Goal: Task Accomplishment & Management: Complete application form

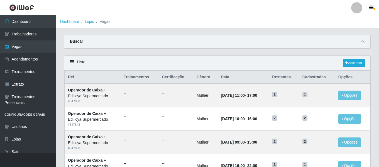
scroll to position [305, 0]
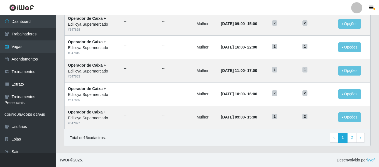
drag, startPoint x: 226, startPoint y: 147, endPoint x: 221, endPoint y: 141, distance: 7.9
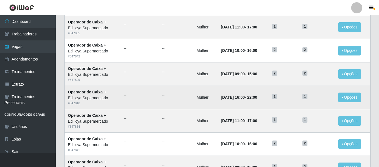
scroll to position [0, 0]
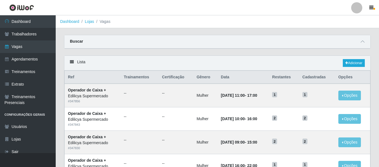
click at [360, 45] on div "Buscar" at bounding box center [217, 41] width 306 height 13
click at [366, 41] on div "Buscar" at bounding box center [217, 41] width 306 height 13
click at [362, 41] on icon at bounding box center [362, 42] width 4 height 4
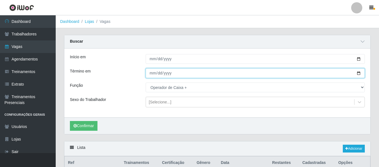
click at [152, 73] on input "2025-10-31" at bounding box center [255, 73] width 219 height 10
click at [160, 74] on input "2025-10-31" at bounding box center [255, 73] width 219 height 10
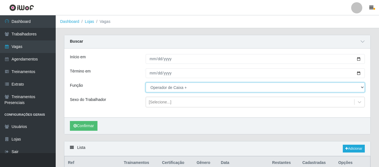
click at [163, 88] on select "[Selecione...] ASG ASG + ASG ++ Auxiliar de Estacionamento Auxiliar de Estacion…" at bounding box center [255, 87] width 219 height 10
click at [146, 83] on select "[Selecione...] ASG ASG + ASG ++ Auxiliar de Estacionamento Auxiliar de Estacion…" at bounding box center [255, 87] width 219 height 10
click at [166, 88] on select "[Selecione...] ASG ASG + ASG ++ Auxiliar de Estacionamento Auxiliar de Estacion…" at bounding box center [255, 87] width 219 height 10
select select "16"
click at [146, 83] on select "[Selecione...] ASG ASG + ASG ++ Auxiliar de Estacionamento Auxiliar de Estacion…" at bounding box center [255, 87] width 219 height 10
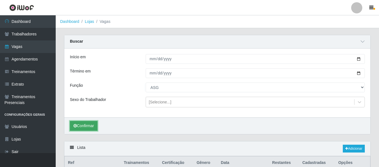
click at [80, 127] on button "Confirmar" at bounding box center [84, 126] width 28 height 10
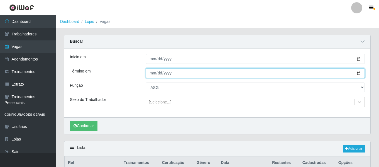
click at [157, 74] on input "2025-10-31" at bounding box center [255, 73] width 219 height 10
type input "2025-12-31"
click at [151, 72] on input "2025-12-31" at bounding box center [255, 73] width 219 height 10
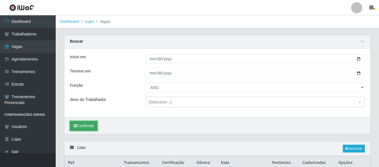
click at [91, 127] on button "Confirmar" at bounding box center [84, 126] width 28 height 10
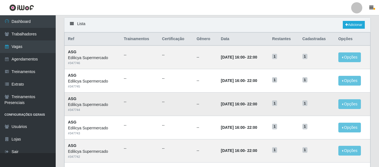
scroll to position [70, 0]
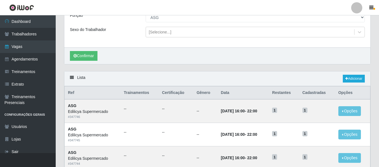
click at [239, 82] on div "Lista Adicionar" at bounding box center [217, 78] width 306 height 15
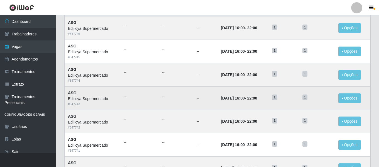
scroll to position [126, 0]
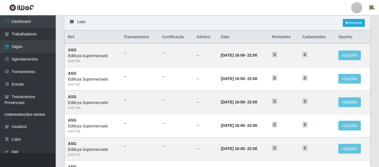
click at [170, 30] on div "Lista Adicionar" at bounding box center [217, 23] width 306 height 15
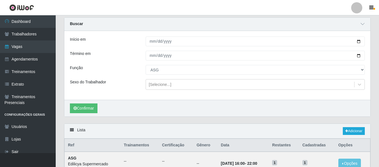
scroll to position [0, 0]
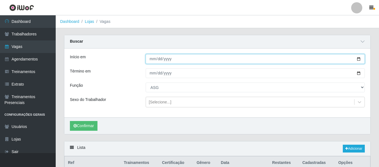
click at [151, 60] on input "2025-10-01" at bounding box center [255, 59] width 219 height 10
type input "2025-10-06"
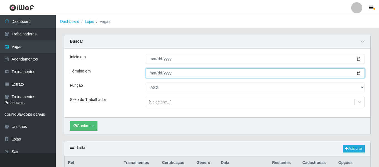
click at [147, 76] on input "2025-12-31" at bounding box center [255, 73] width 219 height 10
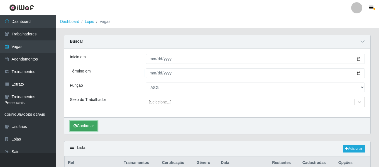
click at [90, 126] on button "Confirmar" at bounding box center [84, 126] width 28 height 10
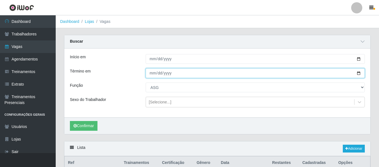
click at [158, 75] on input "2025-12-06" at bounding box center [255, 73] width 219 height 10
type input "2025-10-06"
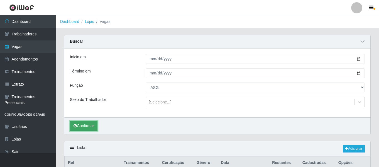
click at [89, 126] on button "Confirmar" at bounding box center [84, 126] width 28 height 10
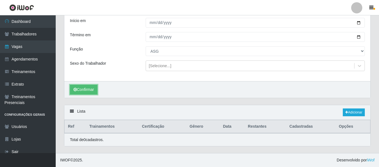
scroll to position [9, 0]
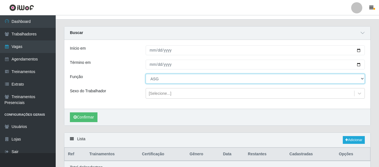
click at [161, 75] on select "[Selecione...] ASG ASG + ASG ++ Auxiliar de Estacionamento Auxiliar de Estacion…" at bounding box center [255, 79] width 219 height 10
select select "79"
click at [146, 74] on select "[Selecione...] ASG ASG + ASG ++ Auxiliar de Estacionamento Auxiliar de Estacion…" at bounding box center [255, 79] width 219 height 10
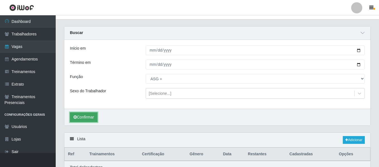
click at [95, 119] on button "Confirmar" at bounding box center [84, 117] width 28 height 10
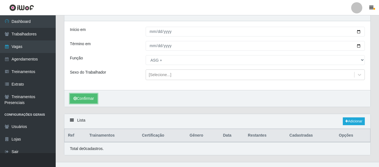
scroll to position [36, 0]
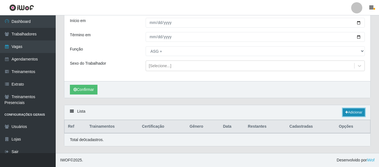
click at [356, 111] on link "Adicionar" at bounding box center [354, 112] width 22 height 8
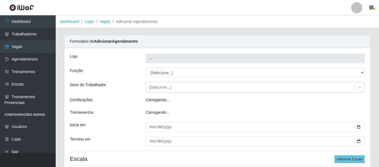
type input "Edilicya Supermercado"
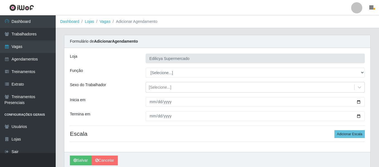
click at [168, 65] on div "Loja Edilicya Supermercado Função [Selecione...] ASG ASG + ASG ++ Auxiliar de E…" at bounding box center [217, 100] width 306 height 104
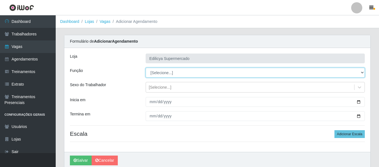
click at [170, 72] on select "[Selecione...] ASG ASG + ASG ++ Auxiliar de Estacionamento Auxiliar de Estacion…" at bounding box center [255, 73] width 219 height 10
select select "16"
click at [146, 68] on select "[Selecione...] ASG ASG + ASG ++ Auxiliar de Estacionamento Auxiliar de Estacion…" at bounding box center [255, 73] width 219 height 10
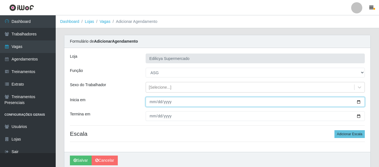
click at [152, 101] on input "Inicia em" at bounding box center [255, 102] width 219 height 10
type input "0205-10-06"
type input "2025-10-06"
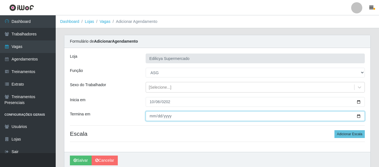
click at [153, 114] on input "Termina em" at bounding box center [255, 116] width 219 height 10
type input "2025-12-29"
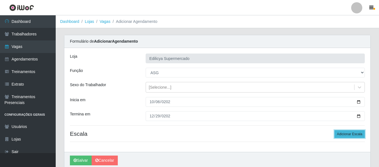
click at [345, 133] on button "Adicionar Escala" at bounding box center [349, 134] width 30 height 8
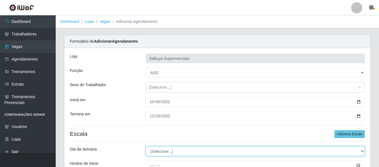
click at [180, 150] on select "[Selecione...] Segunda Terça Quarta Quinta Sexta Sábado Domingo" at bounding box center [255, 151] width 219 height 10
select select "1"
click at [146, 146] on select "[Selecione...] Segunda Terça Quarta Quinta Sexta Sábado Domingo" at bounding box center [255, 151] width 219 height 10
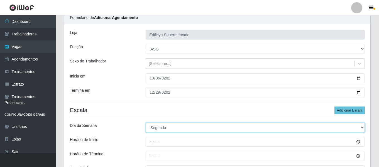
scroll to position [56, 0]
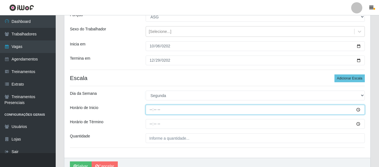
click at [151, 109] on input "Horário de Inicio" at bounding box center [255, 110] width 219 height 10
type input "16:00"
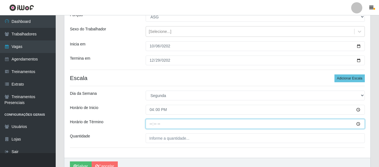
click at [153, 123] on input "Horário de Término" at bounding box center [255, 124] width 219 height 10
type input "22:00"
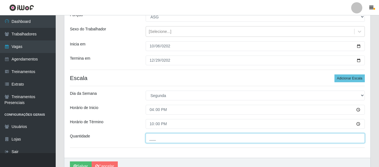
click at [158, 136] on input "___" at bounding box center [255, 138] width 219 height 10
type input "1__"
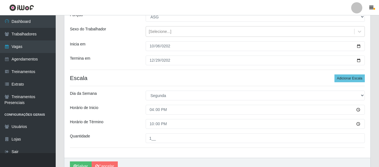
click at [112, 99] on div "Dia da Semana" at bounding box center [104, 95] width 76 height 10
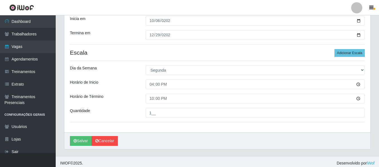
scroll to position [84, 0]
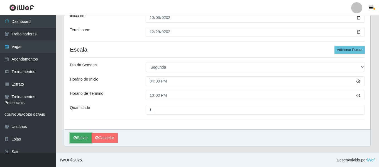
click at [80, 140] on button "Salvar" at bounding box center [81, 138] width 22 height 10
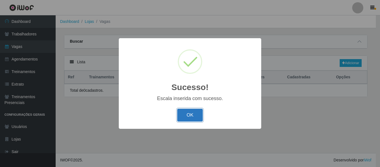
click at [189, 114] on button "OK" at bounding box center [190, 115] width 26 height 13
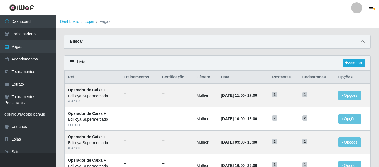
click at [360, 41] on icon at bounding box center [362, 42] width 4 height 4
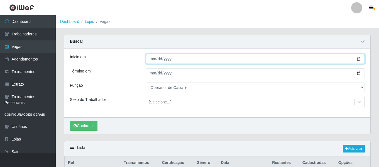
click at [152, 60] on input "2025-10-01" at bounding box center [255, 59] width 219 height 10
click at [151, 62] on input "2025-10-01" at bounding box center [255, 59] width 219 height 10
type input "2025-10-04"
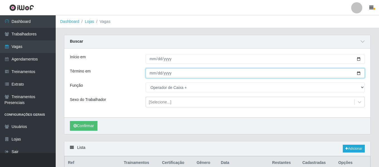
click at [146, 71] on input "2025-10-31" at bounding box center [255, 73] width 219 height 10
type input "[DATE]"
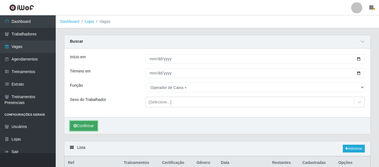
click at [86, 124] on button "Confirmar" at bounding box center [84, 126] width 28 height 10
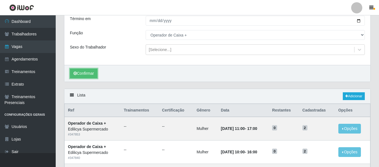
scroll to position [23, 0]
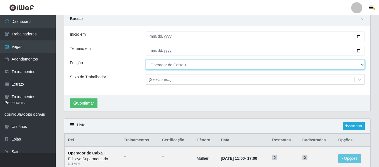
click at [167, 61] on select "[Selecione...] ASG ASG + ASG ++ Auxiliar de Estacionamento Auxiliar de Estacion…" at bounding box center [255, 65] width 219 height 10
click at [146, 60] on select "[Selecione...] ASG ASG + ASG ++ Auxiliar de Estacionamento Auxiliar de Estacion…" at bounding box center [255, 65] width 219 height 10
click at [169, 67] on select "[Selecione...] ASG ASG + ASG ++ Auxiliar de Estacionamento Auxiliar de Estacion…" at bounding box center [255, 65] width 219 height 10
select select "16"
click at [146, 60] on select "[Selecione...] ASG ASG + ASG ++ Auxiliar de Estacionamento Auxiliar de Estacion…" at bounding box center [255, 65] width 219 height 10
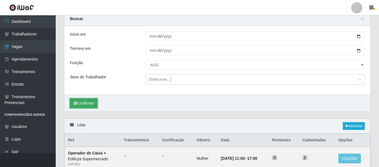
click at [91, 105] on button "Confirmar" at bounding box center [84, 103] width 28 height 10
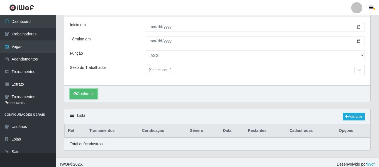
scroll to position [36, 0]
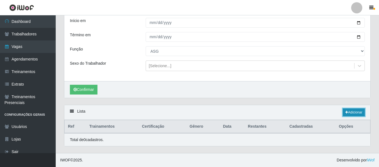
click at [357, 112] on link "Adicionar" at bounding box center [354, 112] width 22 height 8
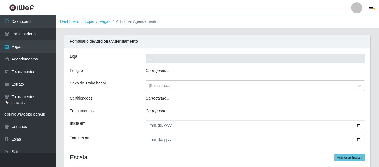
type input "Edilicya Supermercado"
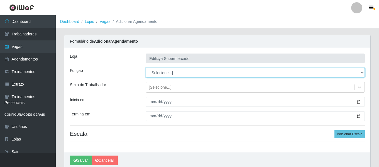
click at [174, 72] on select "[Selecione...] ASG ASG + ASG ++ Auxiliar de Estacionamento Auxiliar de Estacion…" at bounding box center [255, 73] width 219 height 10
select select "16"
click at [146, 68] on select "[Selecione...] ASG ASG + ASG ++ Auxiliar de Estacionamento Auxiliar de Estacion…" at bounding box center [255, 73] width 219 height 10
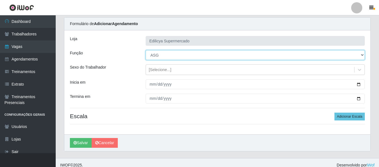
scroll to position [23, 0]
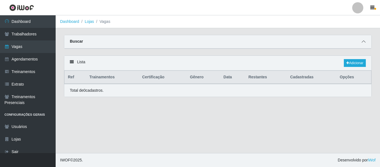
click at [361, 43] on span at bounding box center [363, 41] width 7 height 6
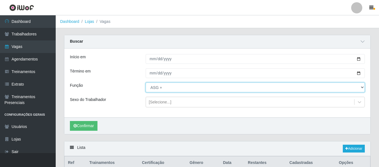
click at [165, 89] on select "[Selecione...] ASG ASG + ASG ++ Auxiliar de Estacionamento Auxiliar de Estacion…" at bounding box center [255, 87] width 219 height 10
select select "16"
click at [146, 83] on select "[Selecione...] ASG ASG + ASG ++ Auxiliar de Estacionamento Auxiliar de Estacion…" at bounding box center [255, 87] width 219 height 10
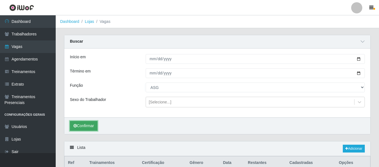
click at [90, 126] on button "Confirmar" at bounding box center [84, 126] width 28 height 10
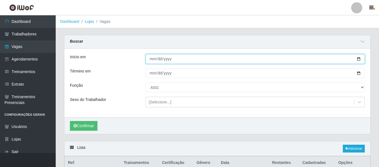
click at [153, 62] on input "[DATE]" at bounding box center [255, 59] width 219 height 10
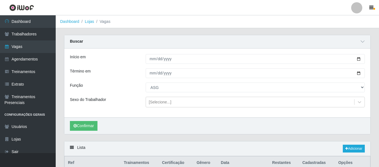
click at [274, 108] on div "Início em [DATE] Término em [DATE] Função [Selecione...] ASG ASG + ASG ++ Auxil…" at bounding box center [217, 82] width 306 height 69
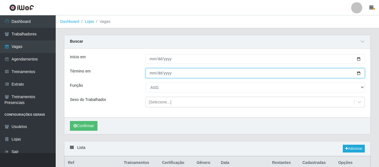
click at [153, 74] on input "2025-10-06" at bounding box center [255, 73] width 219 height 10
type input "2025-10-27"
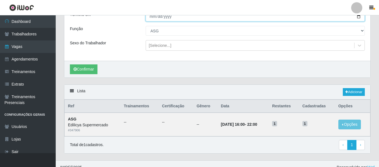
scroll to position [64, 0]
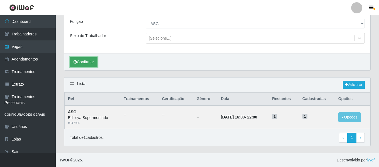
click at [89, 65] on button "Confirmar" at bounding box center [84, 62] width 28 height 10
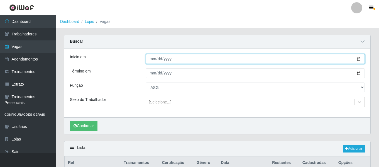
click at [150, 60] on input "2025-10-06" at bounding box center [255, 59] width 219 height 10
type input "[DATE]"
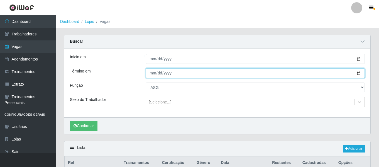
click at [152, 77] on input "2025-10-27" at bounding box center [255, 73] width 219 height 10
type input "[DATE]"
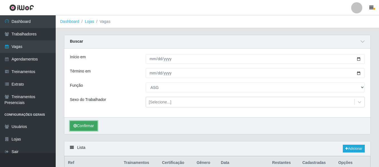
click at [91, 126] on button "Confirmar" at bounding box center [84, 126] width 28 height 10
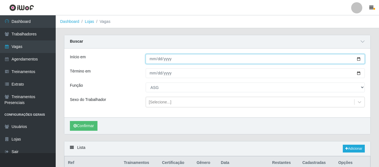
click at [152, 60] on input "2025-10-02" at bounding box center [255, 59] width 219 height 10
type input "2025-10-05"
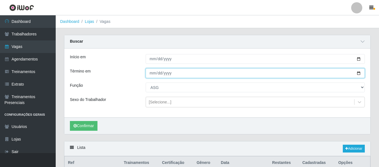
click at [150, 73] on input "2025-10-30" at bounding box center [255, 73] width 219 height 10
type input "2025-10-26"
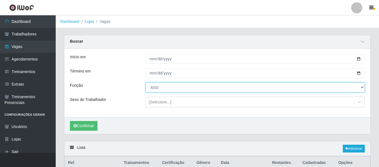
click at [161, 84] on select "[Selecione...] ASG ASG + ASG ++ Auxiliar de Estacionamento Auxiliar de Estacion…" at bounding box center [255, 87] width 219 height 10
select select "79"
click at [146, 83] on select "[Selecione...] ASG ASG + ASG ++ Auxiliar de Estacionamento Auxiliar de Estacion…" at bounding box center [255, 87] width 219 height 10
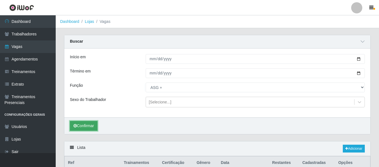
click at [91, 123] on button "Confirmar" at bounding box center [84, 126] width 28 height 10
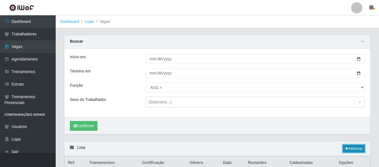
click at [360, 148] on link "Adicionar" at bounding box center [354, 148] width 22 height 8
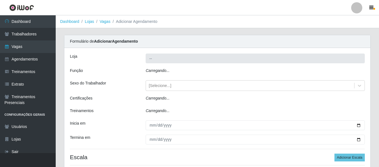
type input "Edilicya Supermercado"
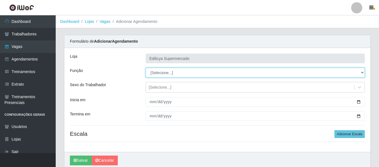
click at [172, 73] on select "[Selecione...] ASG ASG + ASG ++ Auxiliar de Estacionamento Auxiliar de Estacion…" at bounding box center [255, 73] width 219 height 10
select select "79"
click at [146, 68] on select "[Selecione...] ASG ASG + ASG ++ Auxiliar de Estacionamento Auxiliar de Estacion…" at bounding box center [255, 73] width 219 height 10
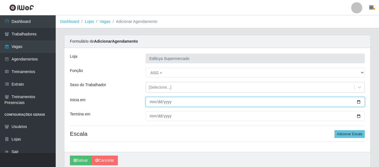
click at [151, 103] on input "Inicia em" at bounding box center [255, 102] width 219 height 10
type input "[DATE]"
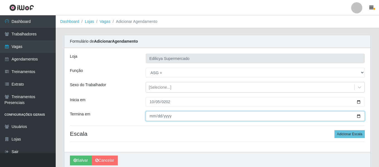
click at [148, 114] on input "Termina em" at bounding box center [255, 116] width 219 height 10
type input "2025-12-28"
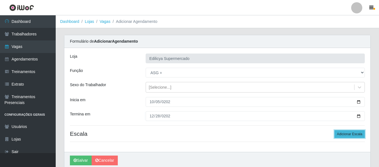
click at [349, 135] on button "Adicionar Escala" at bounding box center [349, 134] width 30 height 8
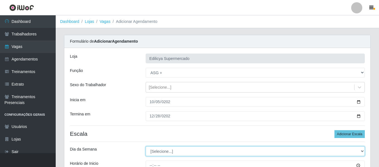
click at [185, 153] on select "[Selecione...] Segunda Terça Quarta Quinta Sexta Sábado Domingo" at bounding box center [255, 151] width 219 height 10
select select "0"
click at [146, 146] on select "[Selecione...] Segunda Terça Quarta Quinta Sexta Sábado Domingo" at bounding box center [255, 151] width 219 height 10
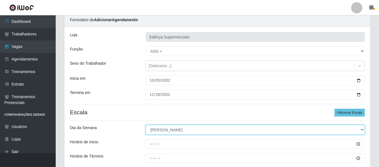
scroll to position [28, 0]
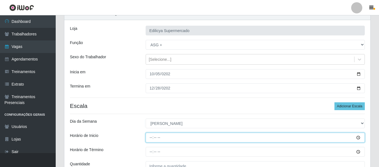
click at [146, 135] on input "Horário de Inicio" at bounding box center [255, 137] width 219 height 10
type input "12:00"
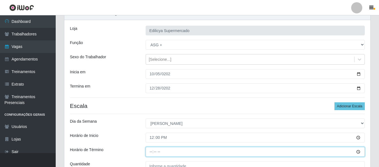
click at [149, 153] on input "Horário de Término" at bounding box center [255, 152] width 219 height 10
type input "18:00"
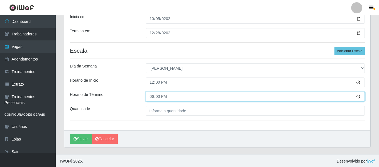
scroll to position [84, 0]
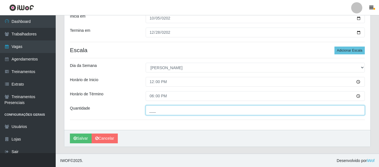
click at [157, 110] on input "___" at bounding box center [255, 110] width 219 height 10
type input "2__"
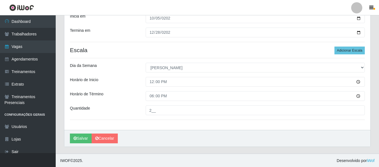
click at [141, 90] on div "Loja Edilicya Supermercado Função [Selecione...] ASG ASG + ASG ++ Auxiliar de E…" at bounding box center [217, 46] width 306 height 165
click at [81, 136] on button "Salvar" at bounding box center [81, 138] width 22 height 10
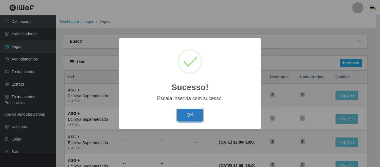
click at [179, 116] on button "OK" at bounding box center [190, 115] width 26 height 13
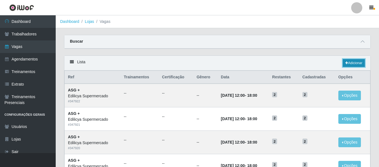
click at [349, 63] on link "Adicionar" at bounding box center [354, 63] width 22 height 8
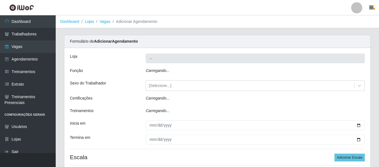
type input "Edilicya Supermercado"
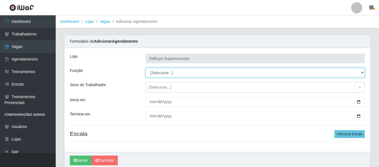
click at [161, 72] on select "[Selecione...] ASG ASG + ASG ++ Auxiliar de Estacionamento Auxiliar de Estacion…" at bounding box center [255, 73] width 219 height 10
select select "123"
click at [146, 68] on select "[Selecione...] ASG ASG + ASG ++ Auxiliar de Estacionamento Auxiliar de Estacion…" at bounding box center [255, 73] width 219 height 10
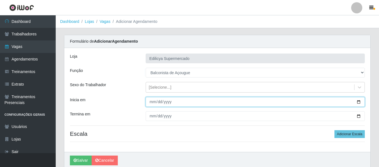
click at [153, 104] on input "Inicia em" at bounding box center [255, 102] width 219 height 10
click at [152, 97] on input "Inicia em" at bounding box center [255, 102] width 219 height 10
type input "2025-10-02"
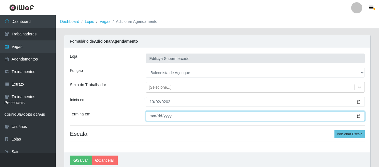
click at [150, 119] on input "Termina em" at bounding box center [255, 116] width 219 height 10
type input "2025-12-18"
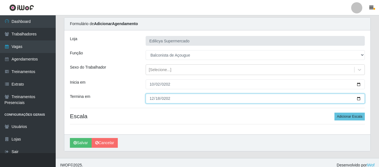
scroll to position [23, 0]
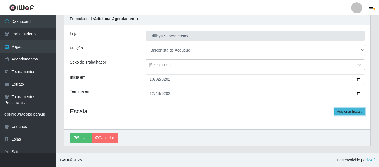
click at [342, 113] on button "Adicionar Escala" at bounding box center [349, 111] width 30 height 8
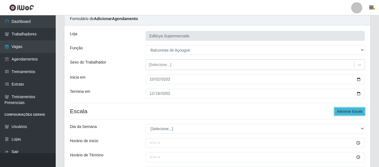
click at [343, 113] on button "Adicionar Escala" at bounding box center [349, 111] width 30 height 8
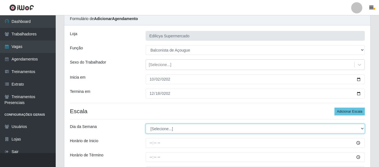
click at [151, 128] on select "[Selecione...] Segunda Terça Quarta Quinta Sexta Sábado Domingo" at bounding box center [255, 129] width 219 height 10
select select "4"
click at [146, 124] on select "[Selecione...] Segunda Terça Quarta Quinta Sexta Sábado Domingo" at bounding box center [255, 129] width 219 height 10
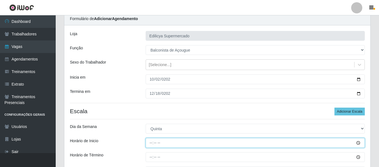
click at [153, 143] on input "Horário de Inicio" at bounding box center [255, 143] width 219 height 10
type input "08:00"
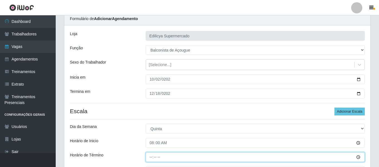
click at [148, 156] on input "Horário de Término" at bounding box center [255, 157] width 219 height 10
type input "14:00"
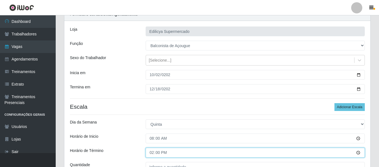
scroll to position [106, 0]
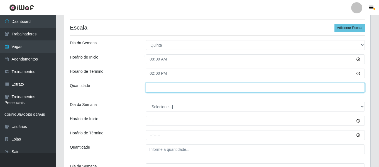
click at [160, 87] on input "___" at bounding box center [255, 88] width 219 height 10
type input "2__"
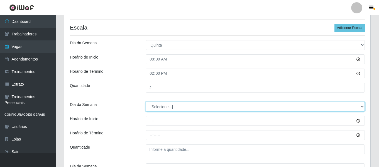
click at [161, 105] on select "[Selecione...] Segunda Terça Quarta Quinta Sexta Sábado Domingo" at bounding box center [255, 107] width 219 height 10
select select "4"
click at [146, 102] on select "[Selecione...] Segunda Terça Quarta Quinta Sexta Sábado Domingo" at bounding box center [255, 107] width 219 height 10
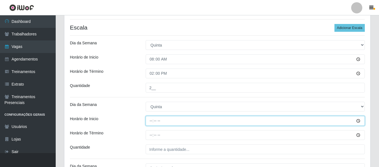
click at [154, 120] on input "Horário de Inicio" at bounding box center [255, 121] width 219 height 10
click at [151, 119] on input "Horário de Inicio" at bounding box center [255, 121] width 219 height 10
type input "15:00"
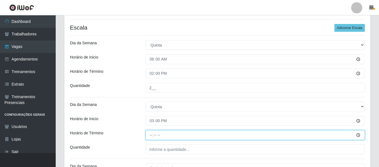
click at [150, 135] on input "Horário de Término" at bounding box center [255, 135] width 219 height 10
type input "21:00"
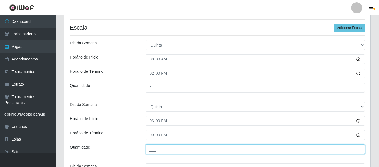
click at [189, 151] on input "___" at bounding box center [255, 149] width 219 height 10
type input "2__"
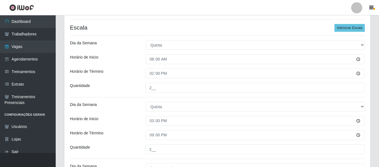
click at [373, 120] on div "Carregando... Formulário de Adicionar Agendamento Loja Edilicya Supermercado Fu…" at bounding box center [217, 122] width 315 height 387
click at [58, 82] on div "Carregando... Formulário de Adicionar Agendamento Loja Edilicya Supermercado Fu…" at bounding box center [217, 122] width 323 height 387
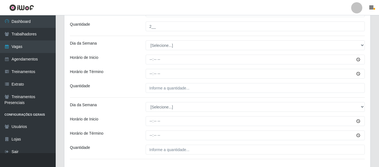
scroll to position [251, 0]
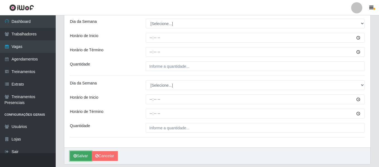
click at [82, 153] on button "Salvar" at bounding box center [81, 156] width 22 height 10
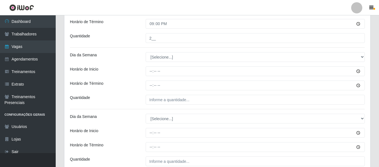
scroll to position [139, 0]
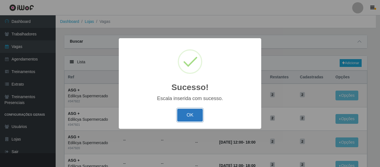
click at [190, 115] on button "OK" at bounding box center [190, 115] width 26 height 13
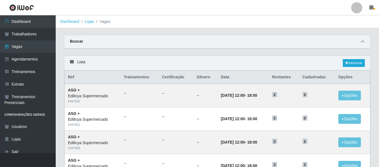
click at [359, 41] on span at bounding box center [362, 41] width 7 height 6
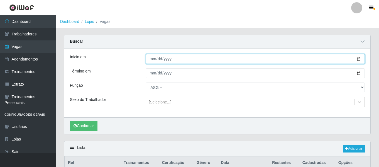
click at [150, 60] on input "2025-10-05" at bounding box center [255, 59] width 219 height 10
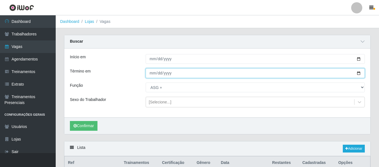
click at [154, 74] on input "2025-10-26" at bounding box center [255, 73] width 219 height 10
type input "2025-10-30"
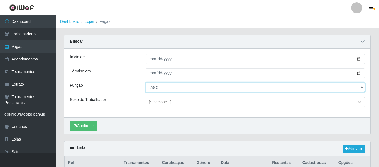
click at [161, 90] on select "[Selecione...] ASG ASG + ASG ++ Auxiliar de Estacionamento Auxiliar de Estacion…" at bounding box center [255, 87] width 219 height 10
select select "123"
click at [146, 83] on select "[Selecione...] ASG ASG + ASG ++ Auxiliar de Estacionamento Auxiliar de Estacion…" at bounding box center [255, 87] width 219 height 10
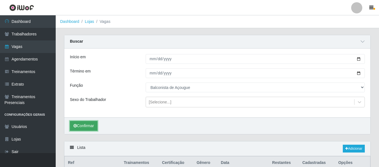
click at [89, 127] on button "Confirmar" at bounding box center [84, 126] width 28 height 10
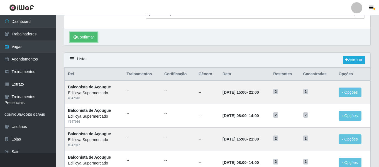
scroll to position [4, 0]
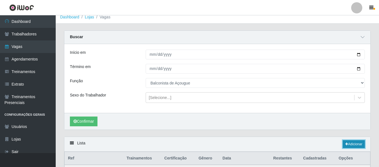
click at [353, 145] on link "Adicionar" at bounding box center [354, 144] width 22 height 8
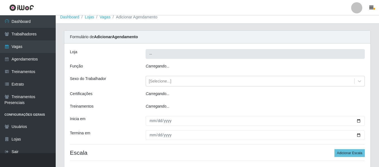
type input "Edilicya Supermercado"
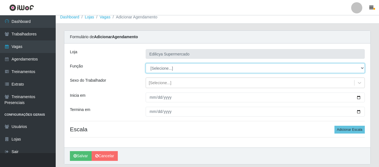
click at [160, 65] on select "[Selecione...] ASG ASG + ASG ++ Auxiliar de Estacionamento Auxiliar de Estacion…" at bounding box center [255, 68] width 219 height 10
select select "115"
click at [146, 63] on select "[Selecione...] ASG ASG + ASG ++ Auxiliar de Estacionamento Auxiliar de Estacion…" at bounding box center [255, 68] width 219 height 10
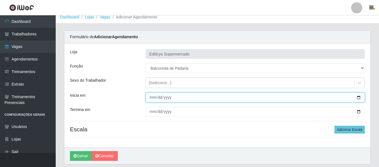
click at [152, 97] on input "Inicia em" at bounding box center [255, 97] width 219 height 10
type input "2025-10-06"
click at [150, 99] on input "2025-10-06" at bounding box center [255, 97] width 219 height 10
type input "2025-10-02"
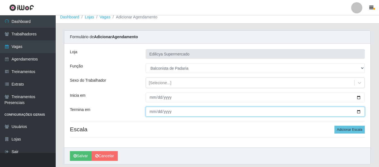
click at [149, 111] on input "Termina em" at bounding box center [255, 112] width 219 height 10
type input "2025-10-16"
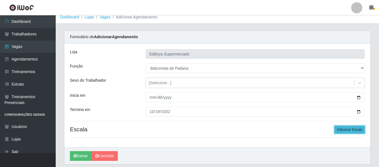
click at [350, 129] on button "Adicionar Escala" at bounding box center [349, 130] width 30 height 8
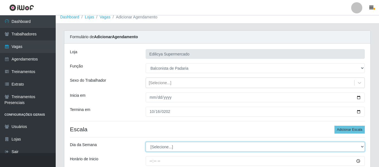
click at [182, 142] on select "[Selecione...] Segunda Terça Quarta Quinta Sexta Sábado Domingo" at bounding box center [255, 147] width 219 height 10
select select "4"
click at [146, 142] on select "[Selecione...] Segunda Terça Quarta Quinta Sexta Sábado Domingo" at bounding box center [255, 147] width 219 height 10
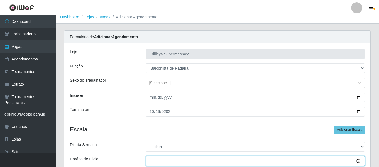
click at [152, 161] on input "Horário de Inicio" at bounding box center [255, 161] width 219 height 10
type input "15:00"
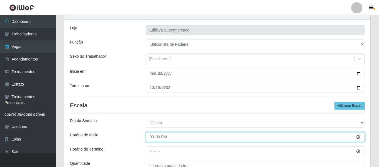
scroll to position [60, 0]
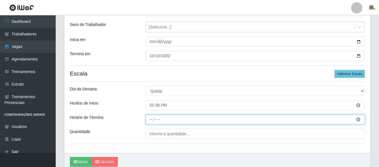
click at [150, 121] on input "Horário de Término" at bounding box center [255, 119] width 219 height 10
type input "21:00"
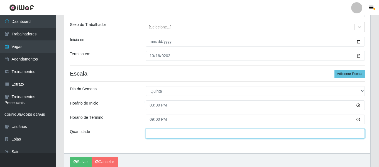
click at [163, 134] on input "___" at bounding box center [255, 134] width 219 height 10
type input "2__"
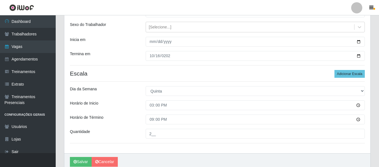
click at [125, 110] on div "Loja Edilicya Supermercado Função [Selecione...] ASG ASG + ASG ++ Auxiliar de E…" at bounding box center [217, 70] width 306 height 165
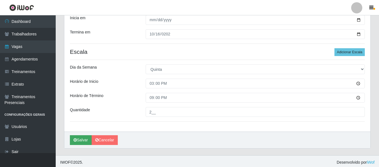
scroll to position [84, 0]
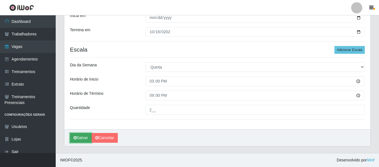
click at [80, 136] on button "Salvar" at bounding box center [81, 138] width 22 height 10
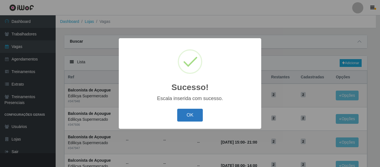
click at [189, 114] on button "OK" at bounding box center [190, 115] width 26 height 13
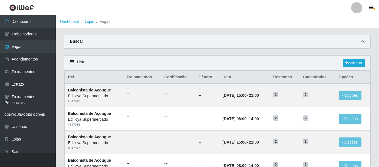
click at [363, 41] on icon at bounding box center [362, 42] width 4 height 4
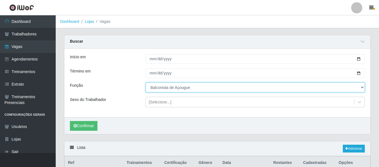
click at [195, 85] on select "[Selecione...] ASG ASG + ASG ++ Auxiliar de Estacionamento Auxiliar de Estacion…" at bounding box center [255, 87] width 219 height 10
select select "115"
click at [146, 83] on select "[Selecione...] ASG ASG + ASG ++ Auxiliar de Estacionamento Auxiliar de Estacion…" at bounding box center [255, 87] width 219 height 10
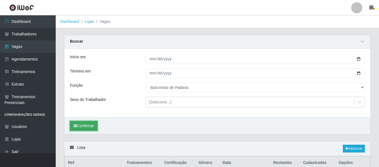
click at [85, 125] on button "Confirmar" at bounding box center [84, 126] width 28 height 10
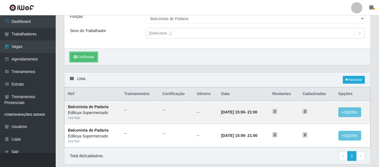
scroll to position [87, 0]
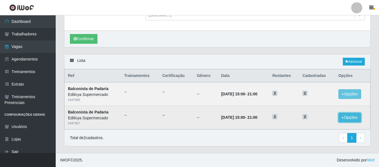
click at [354, 118] on button "Opções" at bounding box center [349, 117] width 23 height 10
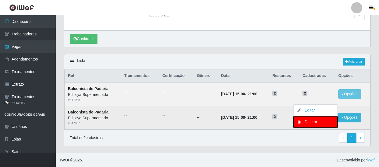
click at [314, 122] on div "Deletar" at bounding box center [315, 122] width 33 height 6
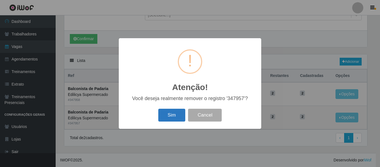
click at [173, 112] on button "Sim" at bounding box center [171, 115] width 27 height 13
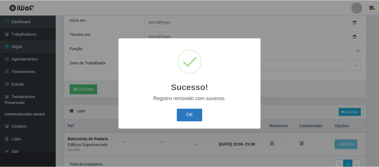
scroll to position [64, 0]
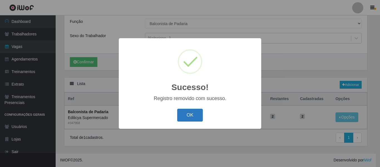
click at [192, 114] on button "OK" at bounding box center [190, 115] width 26 height 13
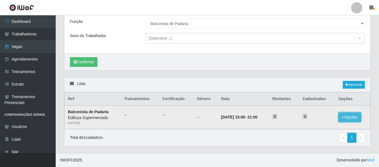
click at [353, 119] on button "Opções" at bounding box center [349, 117] width 23 height 10
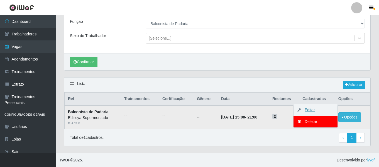
click at [311, 109] on link "Editar" at bounding box center [307, 109] width 16 height 4
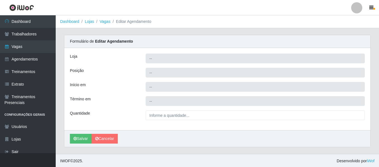
scroll to position [1, 0]
type input "Edilicya Supermercado"
type input "Balconista de Padaria"
type input "2025-10-16 15:00:00"
type input "2025-10-16 21:00:00"
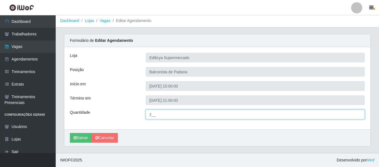
click at [158, 116] on input "2__" at bounding box center [255, 114] width 219 height 10
type input "1__"
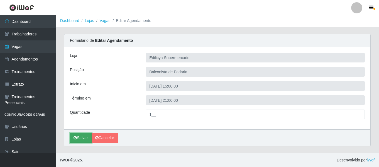
click at [81, 135] on button "Salvar" at bounding box center [81, 138] width 22 height 10
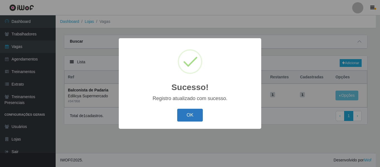
click at [195, 116] on button "OK" at bounding box center [190, 115] width 26 height 13
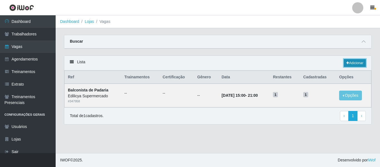
click at [360, 65] on link "Adicionar" at bounding box center [355, 63] width 22 height 8
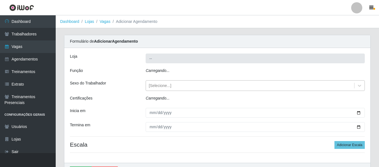
type input "Edilicya Supermercado"
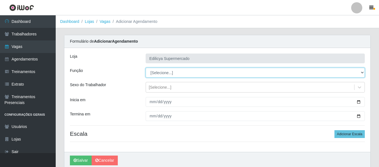
click at [163, 73] on select "[Selecione...] ASG ASG + ASG ++ Auxiliar de Estacionamento Auxiliar de Estacion…" at bounding box center [255, 73] width 219 height 10
select select "115"
click at [146, 68] on select "[Selecione...] ASG ASG + ASG ++ Auxiliar de Estacionamento Auxiliar de Estacion…" at bounding box center [255, 73] width 219 height 10
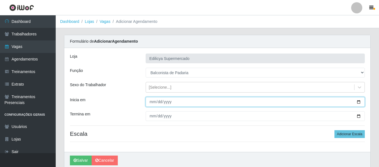
click at [151, 98] on input "Inicia em" at bounding box center [255, 102] width 219 height 10
type input "2025-10-02"
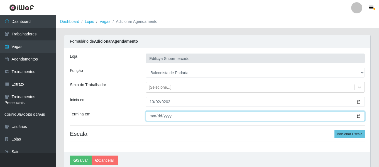
click at [152, 117] on input "Termina em" at bounding box center [255, 116] width 219 height 10
type input "2025-10-02"
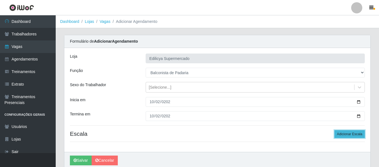
click at [352, 135] on button "Adicionar Escala" at bounding box center [349, 134] width 30 height 8
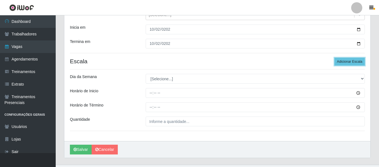
scroll to position [84, 0]
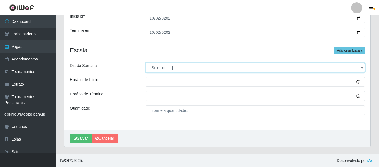
click at [165, 70] on select "[Selecione...] Segunda Terça Quarta Quinta Sexta Sábado Domingo" at bounding box center [255, 68] width 219 height 10
select select "4"
click at [146, 63] on select "[Selecione...] Segunda Terça Quarta Quinta Sexta Sábado Domingo" at bounding box center [255, 68] width 219 height 10
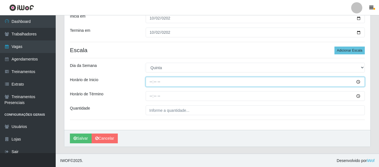
click at [154, 83] on input "Horário de Inicio" at bounding box center [255, 82] width 219 height 10
type input "15:00"
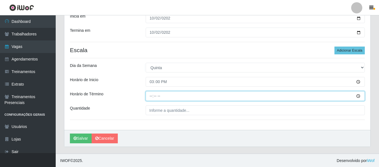
click at [153, 94] on input "Horário de Término" at bounding box center [255, 96] width 219 height 10
type input "21:00"
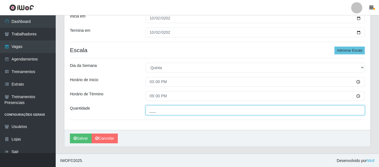
click at [164, 113] on input "___" at bounding box center [255, 110] width 219 height 10
type input "1__"
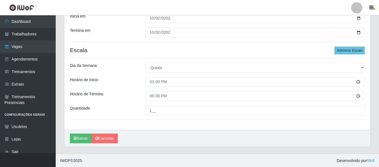
click at [180, 133] on div "Salvar Cancelar" at bounding box center [217, 138] width 306 height 17
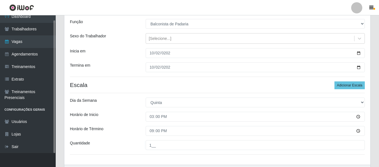
scroll to position [84, 0]
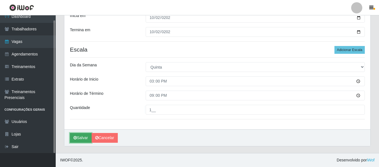
click at [80, 135] on button "Salvar" at bounding box center [81, 138] width 22 height 10
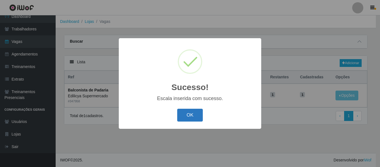
click at [189, 115] on button "OK" at bounding box center [190, 115] width 26 height 13
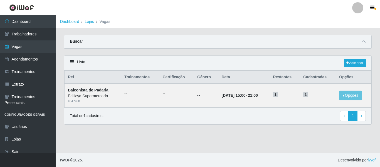
click at [365, 38] on div "Buscar" at bounding box center [217, 41] width 307 height 13
click at [363, 41] on icon at bounding box center [364, 42] width 4 height 4
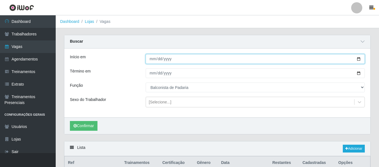
click at [153, 61] on input "[DATE]" at bounding box center [255, 59] width 219 height 10
type input "2025-10-02"
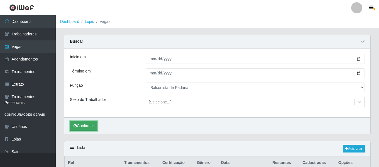
click at [93, 126] on button "Confirmar" at bounding box center [84, 126] width 28 height 10
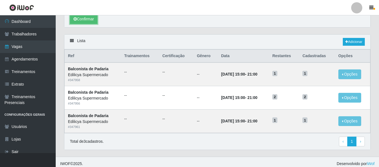
scroll to position [111, 0]
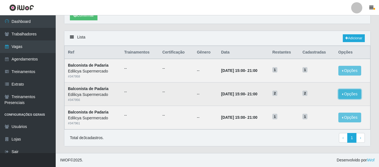
click at [350, 93] on button "Opções" at bounding box center [349, 94] width 23 height 10
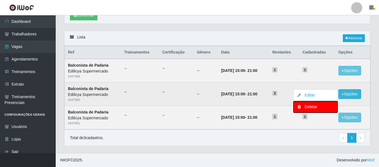
click at [313, 108] on div "Deletar" at bounding box center [315, 107] width 33 height 6
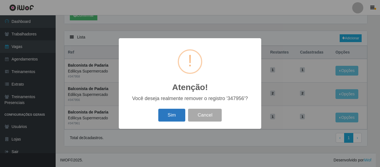
click at [176, 114] on button "Sim" at bounding box center [171, 115] width 27 height 13
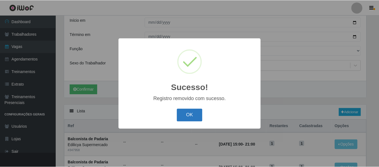
scroll to position [87, 0]
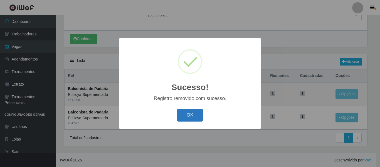
click at [186, 114] on button "OK" at bounding box center [190, 115] width 26 height 13
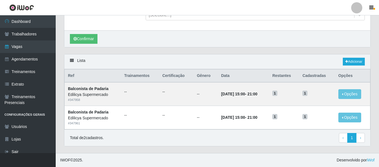
click at [161, 52] on div "Carregando... Buscar Início em 2025-10-02 Término em 2025-10-30 Função [Selecio…" at bounding box center [217, 1] width 315 height 106
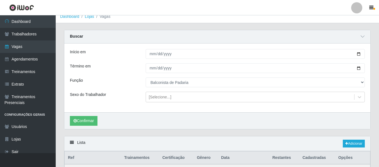
scroll to position [0, 0]
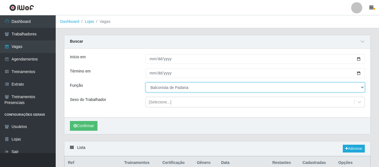
click at [161, 87] on select "[Selecione...] ASG ASG + ASG ++ Auxiliar de Estacionamento Auxiliar de Estacion…" at bounding box center [255, 87] width 219 height 10
select select "79"
click at [146, 83] on select "[Selecione...] ASG ASG + ASG ++ Auxiliar de Estacionamento Auxiliar de Estacion…" at bounding box center [255, 87] width 219 height 10
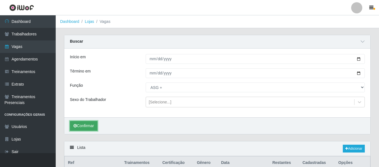
click at [89, 126] on button "Confirmar" at bounding box center [84, 126] width 28 height 10
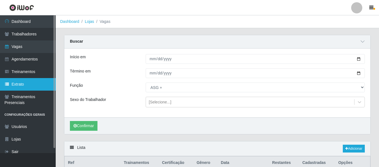
click at [17, 85] on link "Extrato" at bounding box center [28, 84] width 56 height 13
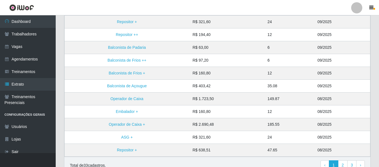
scroll to position [147, 0]
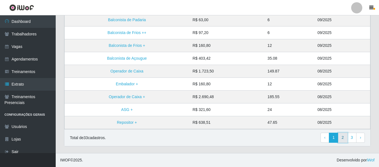
click at [345, 137] on link "2" at bounding box center [342, 137] width 9 height 10
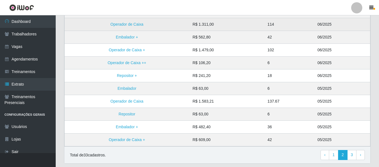
scroll to position [147, 0]
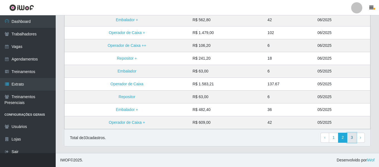
click at [352, 138] on link "3" at bounding box center [351, 137] width 9 height 10
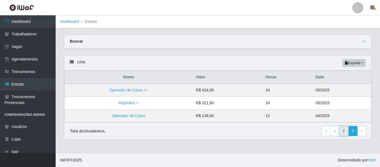
click at [345, 129] on link "2" at bounding box center [343, 131] width 9 height 10
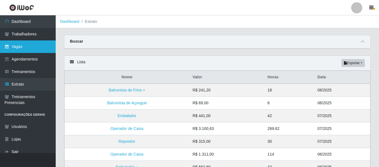
click at [28, 50] on link "Vagas" at bounding box center [28, 46] width 56 height 13
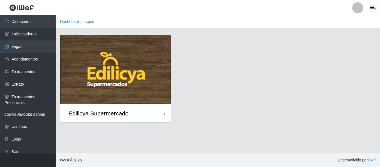
click at [118, 72] on img at bounding box center [115, 69] width 111 height 69
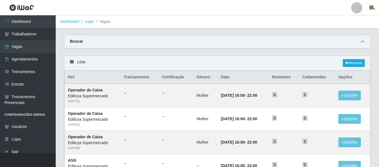
click at [364, 43] on icon at bounding box center [362, 42] width 4 height 4
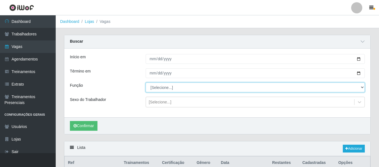
click at [155, 86] on select "[Selecione...] ASG ASG + ASG ++ Auxiliar de Estacionamento Auxiliar de Estacion…" at bounding box center [255, 87] width 219 height 10
select select "79"
click at [146, 83] on select "[Selecione...] ASG ASG + ASG ++ Auxiliar de Estacionamento Auxiliar de Estacion…" at bounding box center [255, 87] width 219 height 10
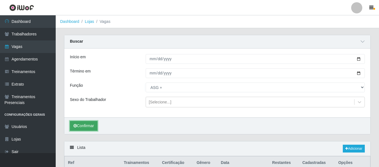
click at [89, 124] on button "Confirmar" at bounding box center [84, 126] width 28 height 10
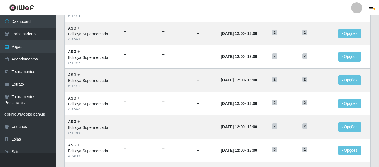
scroll to position [391, 0]
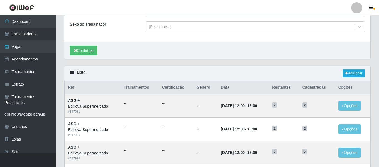
scroll to position [57, 0]
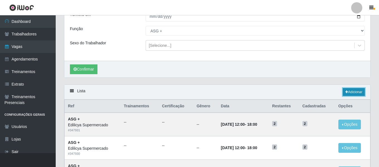
click at [357, 90] on link "Adicionar" at bounding box center [354, 92] width 22 height 8
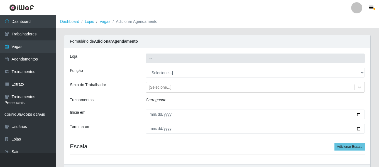
type input "Edilicya Supermercado"
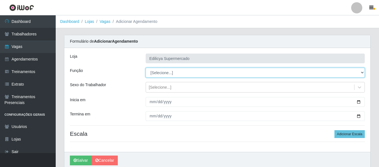
click at [175, 73] on select "[Selecione...] ASG ASG + ASG ++ Auxiliar de Estacionamento Auxiliar de Estacion…" at bounding box center [255, 73] width 219 height 10
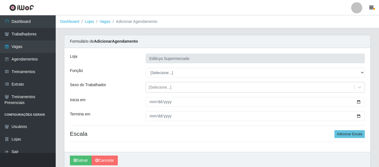
drag, startPoint x: 239, startPoint y: 153, endPoint x: 198, endPoint y: 99, distance: 68.3
click at [239, 153] on div "[PERSON_NAME]" at bounding box center [217, 160] width 306 height 17
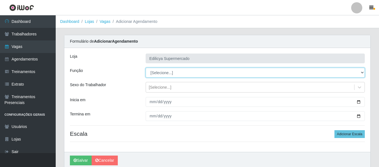
click at [176, 74] on select "[Selecione...] ASG ASG + ASG ++ Auxiliar de Estacionamento Auxiliar de Estacion…" at bounding box center [255, 73] width 219 height 10
select select "82"
click at [146, 68] on select "[Selecione...] ASG ASG + ASG ++ Auxiliar de Estacionamento Auxiliar de Estacion…" at bounding box center [255, 73] width 219 height 10
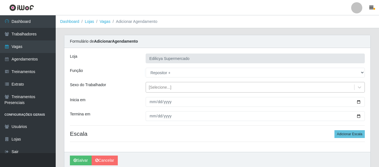
click at [163, 87] on div "[Selecione...]" at bounding box center [160, 87] width 23 height 6
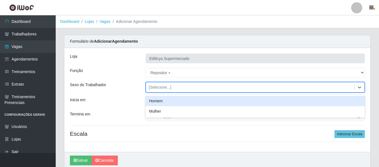
click at [164, 99] on div "Homem" at bounding box center [255, 101] width 219 height 10
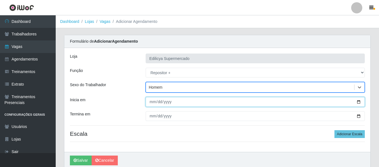
click at [154, 105] on input "Inicia em" at bounding box center [255, 102] width 219 height 10
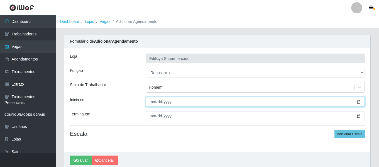
click at [155, 103] on input "Inicia em" at bounding box center [255, 102] width 219 height 10
type input "[DATE]"
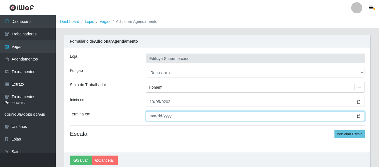
click at [153, 117] on input "Termina em" at bounding box center [255, 116] width 219 height 10
type input "[DATE]"
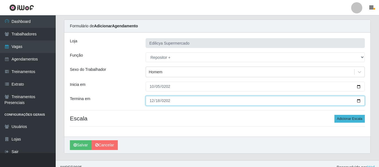
scroll to position [23, 0]
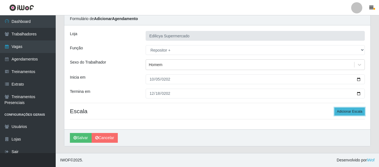
click at [354, 111] on button "Adicionar Escala" at bounding box center [349, 111] width 30 height 8
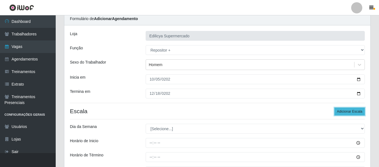
click at [348, 111] on button "Adicionar Escala" at bounding box center [349, 111] width 30 height 8
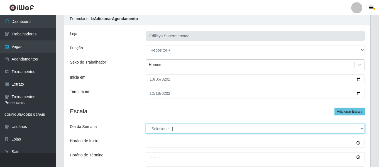
click at [183, 127] on select "[Selecione...] Segunda Terça Quarta Quinta Sexta Sábado Domingo" at bounding box center [255, 129] width 219 height 10
select select "0"
click at [146, 124] on select "[Selecione...] Segunda Terça Quarta Quinta Sexta Sábado Domingo" at bounding box center [255, 129] width 219 height 10
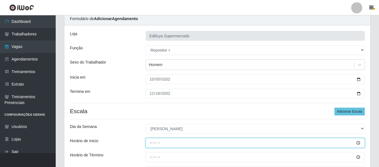
click at [153, 143] on input "Horário de Inicio" at bounding box center [255, 143] width 219 height 10
type input "09:00"
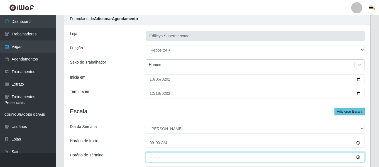
drag, startPoint x: 148, startPoint y: 156, endPoint x: 155, endPoint y: 160, distance: 8.1
click at [148, 157] on input "Horário de Término" at bounding box center [255, 157] width 219 height 10
type input "15:00"
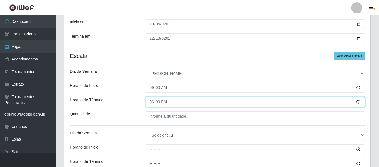
scroll to position [78, 0]
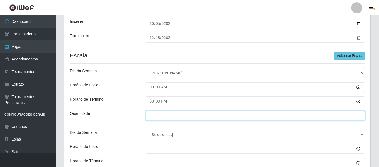
click at [173, 119] on input "___" at bounding box center [255, 116] width 219 height 10
type input "1__"
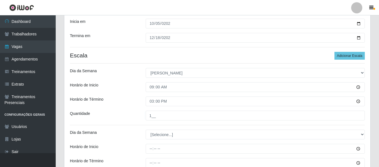
click at [113, 72] on div "Dia da Semana" at bounding box center [104, 73] width 76 height 10
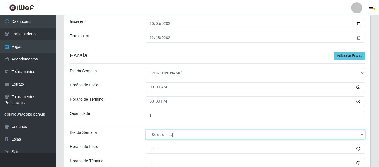
click at [158, 131] on select "[Selecione...] Segunda Terça Quarta Quinta Sexta Sábado Domingo" at bounding box center [255, 134] width 219 height 10
select select "0"
click at [146, 129] on select "[Selecione...] Segunda Terça Quarta Quinta Sexta Sábado Domingo" at bounding box center [255, 134] width 219 height 10
click at [148, 130] on select "[Selecione...] Segunda Terça Quarta Quinta Sexta Sábado Domingo" at bounding box center [255, 134] width 219 height 10
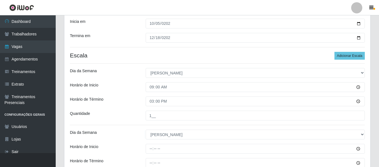
click at [120, 120] on div "Quantidade" at bounding box center [104, 116] width 76 height 10
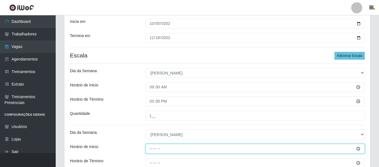
click at [148, 146] on input "Horário de Inicio" at bounding box center [255, 149] width 219 height 10
type input "11:00"
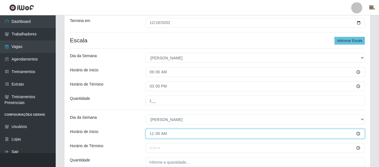
scroll to position [106, 0]
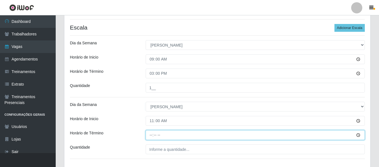
click at [152, 136] on input "Horário de Término" at bounding box center [255, 135] width 219 height 10
type input "17:00"
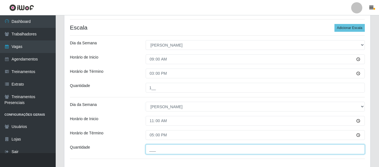
click at [153, 148] on input "___" at bounding box center [255, 149] width 219 height 10
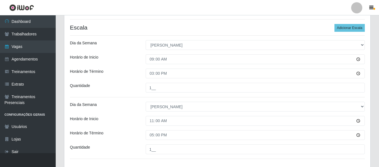
click at [127, 128] on div "Loja Edilicya Supermercado Função [Selecione...] ASG ASG + ASG ++ Auxiliar de E…" at bounding box center [217, 55] width 306 height 227
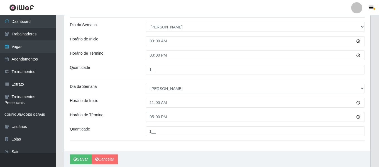
scroll to position [134, 0]
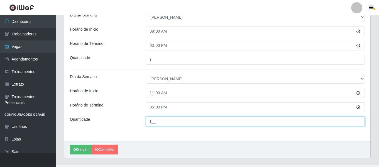
click at [165, 122] on input "1__" at bounding box center [255, 121] width 219 height 10
type input "2__"
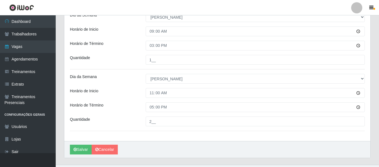
click at [117, 109] on div "Horário de Término" at bounding box center [104, 107] width 76 height 10
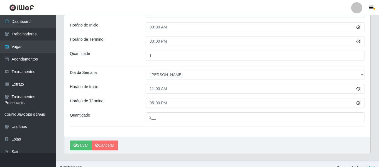
scroll to position [146, 0]
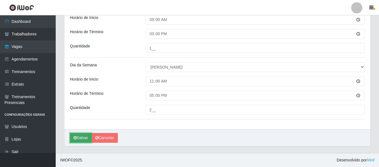
click at [82, 136] on button "Salvar" at bounding box center [81, 138] width 22 height 10
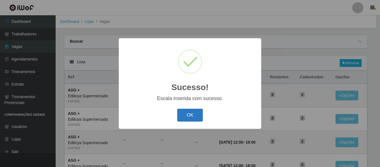
click at [195, 120] on button "OK" at bounding box center [190, 115] width 26 height 13
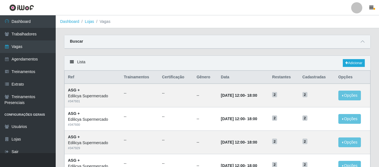
click at [356, 11] on div at bounding box center [356, 7] width 11 height 11
click at [343, 41] on button "Sair" at bounding box center [346, 43] width 50 height 11
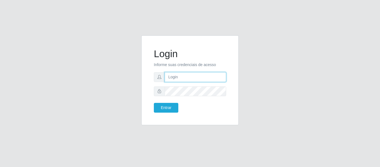
type input "camila@edilicya"
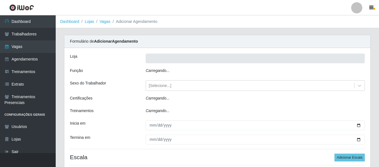
type input "Edilicya Supermercado"
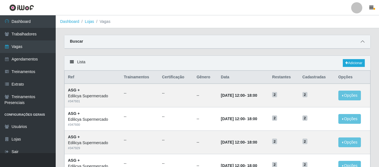
click at [362, 45] on span at bounding box center [362, 41] width 7 height 6
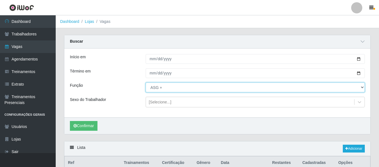
click at [162, 88] on select "[Selecione...] ASG ASG + ASG ++ Auxiliar de Estacionamento Auxiliar de Estacion…" at bounding box center [255, 87] width 219 height 10
select select "24"
click at [146, 83] on select "[Selecione...] ASG ASG + ASG ++ Auxiliar de Estacionamento Auxiliar de Estacion…" at bounding box center [255, 87] width 219 height 10
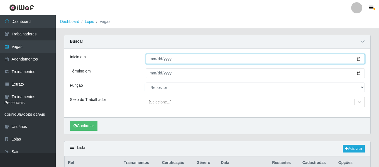
click at [152, 64] on input "Início em" at bounding box center [255, 59] width 219 height 10
type input "0205-09-01"
type input "[DATE]"
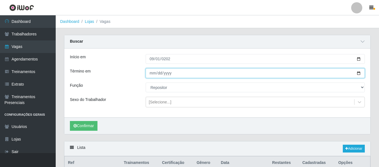
click at [151, 73] on input "Término em" at bounding box center [255, 73] width 219 height 10
type input "[DATE]"
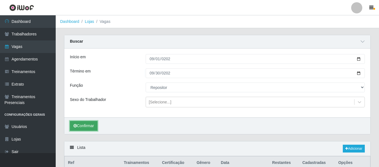
click at [88, 124] on button "Confirmar" at bounding box center [84, 126] width 28 height 10
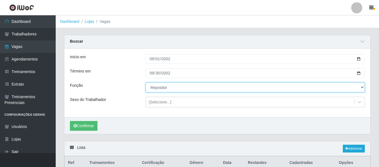
click at [160, 86] on select "[Selecione...] ASG ASG + ASG ++ Auxiliar de Estacionamento Auxiliar de Estacion…" at bounding box center [255, 87] width 219 height 10
select select "82"
click at [146, 83] on select "[Selecione...] ASG ASG + ASG ++ Auxiliar de Estacionamento Auxiliar de Estacion…" at bounding box center [255, 87] width 219 height 10
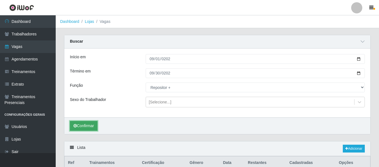
click at [96, 129] on button "Confirmar" at bounding box center [84, 126] width 28 height 10
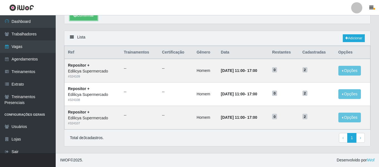
scroll to position [111, 0]
click at [234, 37] on div "Lista Adicionar" at bounding box center [217, 38] width 306 height 15
click at [254, 148] on div "Lista Adicionar Ref Trainamentos Certificação Gênero Data Restantes Cadastradas…" at bounding box center [217, 92] width 315 height 122
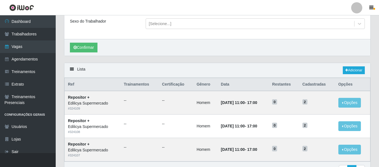
scroll to position [27, 0]
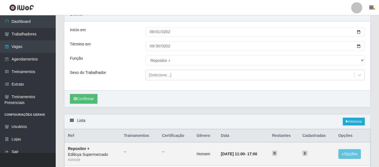
click at [356, 8] on div at bounding box center [356, 7] width 11 height 11
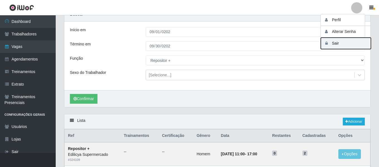
click at [342, 43] on button "Sair" at bounding box center [346, 43] width 50 height 11
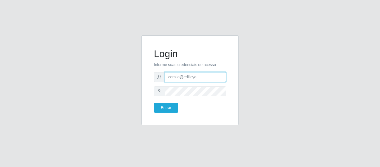
drag, startPoint x: 210, startPoint y: 78, endPoint x: 98, endPoint y: 67, distance: 112.5
click at [94, 68] on div "Login Informe suas credenciais de acesso camila@edilicya Entrar" at bounding box center [189, 83] width 317 height 96
type input "camilaparaibana@iwof"
click at [172, 114] on div "Login Informe suas credenciais de acesso camilaparaibana@iwof Entrar" at bounding box center [190, 80] width 84 height 76
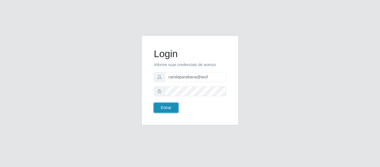
click at [173, 110] on button "Entrar" at bounding box center [166, 108] width 24 height 10
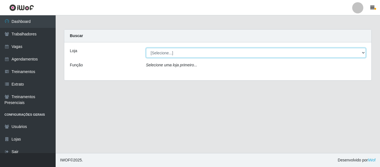
click at [168, 51] on select "[Selecione...] Restaurante A Paraibana - Mangabeira" at bounding box center [256, 53] width 220 height 10
select select "342"
click at [146, 48] on select "[Selecione...] Restaurante A Paraibana - Mangabeira" at bounding box center [256, 53] width 220 height 10
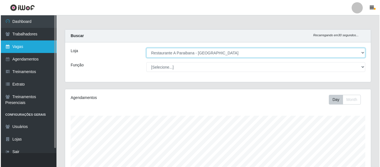
scroll to position [116, 306]
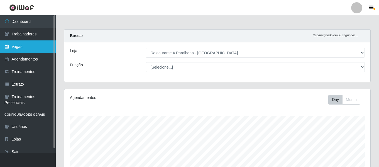
click at [21, 48] on link "Vagas" at bounding box center [28, 46] width 56 height 13
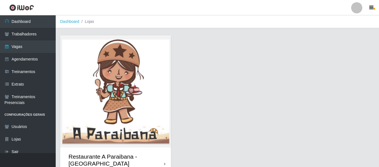
click at [131, 100] on img at bounding box center [115, 91] width 111 height 112
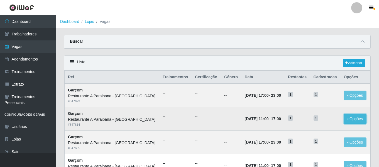
click at [359, 124] on button "Opções" at bounding box center [354, 119] width 23 height 10
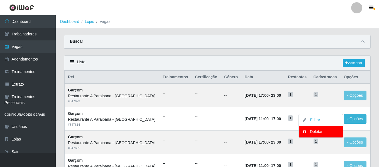
click at [242, 63] on div "Lista Adicionar" at bounding box center [217, 63] width 306 height 15
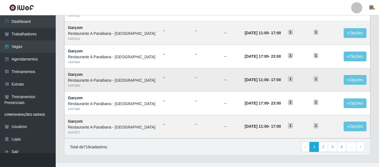
scroll to position [305, 0]
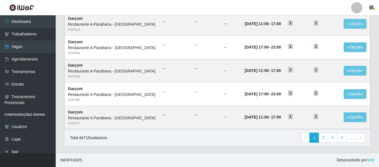
click at [266, 131] on div "Total de 719 cadastros. ‹ Previous 1 2 3 4 ... › Next" at bounding box center [217, 137] width 306 height 17
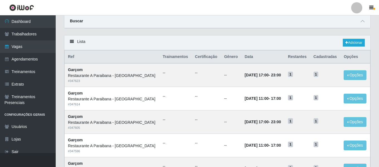
scroll to position [0, 0]
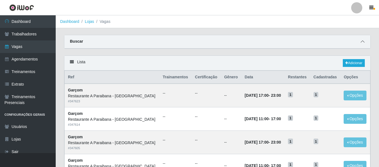
click at [359, 41] on span at bounding box center [362, 41] width 7 height 6
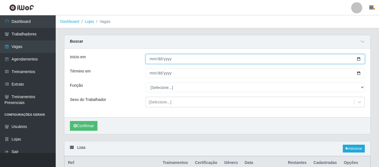
click at [146, 61] on input "Início em" at bounding box center [255, 59] width 219 height 10
type input "[DATE]"
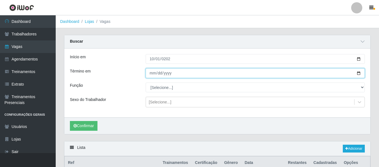
click at [153, 72] on input "Término em" at bounding box center [255, 73] width 219 height 10
type input "[DATE]"
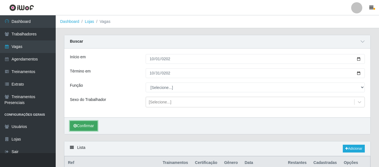
click at [75, 125] on icon "submit" at bounding box center [74, 126] width 3 height 4
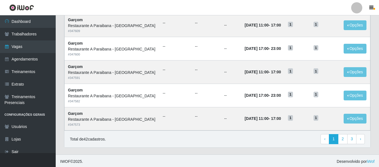
scroll to position [391, 0]
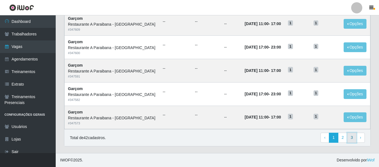
click at [349, 137] on link "3" at bounding box center [351, 137] width 9 height 10
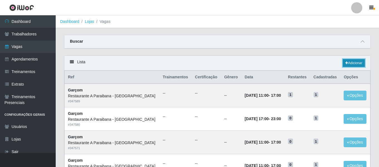
click at [354, 65] on link "Adicionar" at bounding box center [354, 63] width 22 height 8
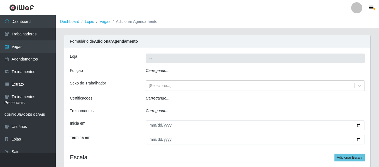
type input "Restaurante A Paraibana - [GEOGRAPHIC_DATA]"
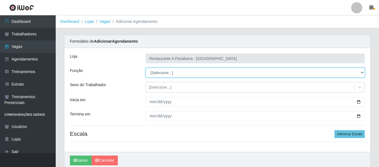
click at [172, 70] on select "[Selecione...] ASG ASG + ASG ++ Auxiliar de Cozinha Auxiliar de Cozinha + Auxil…" at bounding box center [255, 73] width 219 height 10
select select "5"
click at [146, 68] on select "[Selecione...] ASG ASG + ASG ++ Auxiliar de Cozinha Auxiliar de Cozinha + Auxil…" at bounding box center [255, 73] width 219 height 10
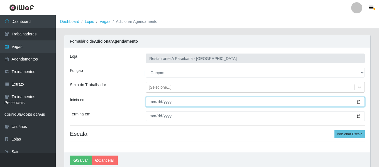
click at [154, 102] on input "Inicia em" at bounding box center [255, 102] width 219 height 10
type input "[DATE]"
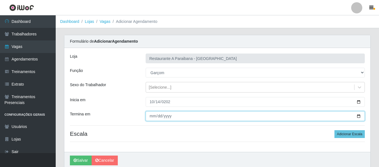
click at [153, 113] on input "Termina em" at bounding box center [255, 116] width 219 height 10
type input "[DATE]"
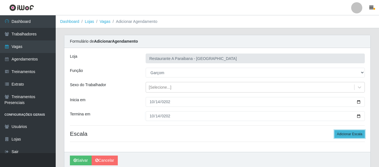
click at [345, 135] on button "Adicionar Escala" at bounding box center [349, 134] width 30 height 8
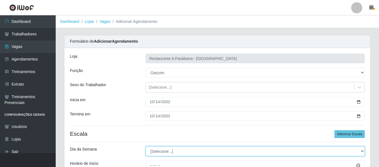
click at [156, 149] on select "[Selecione...] Segunda Terça Quarta Quinta Sexta Sábado Domingo" at bounding box center [255, 151] width 219 height 10
select select "2"
click at [146, 146] on select "[Selecione...] Segunda Terça Quarta Quinta Sexta Sábado Domingo" at bounding box center [255, 151] width 219 height 10
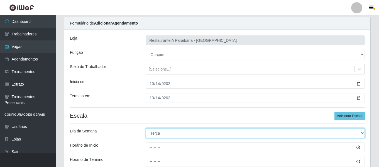
scroll to position [28, 0]
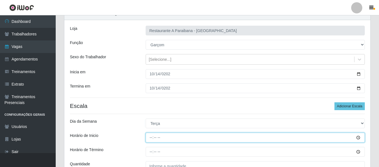
click at [151, 136] on input "Horário de Inicio" at bounding box center [255, 137] width 219 height 10
type input "17:00"
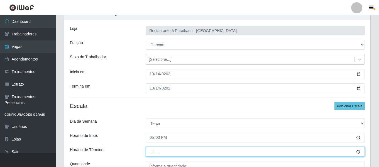
click at [152, 153] on input "Horário de Término" at bounding box center [255, 152] width 219 height 10
type input "23:00"
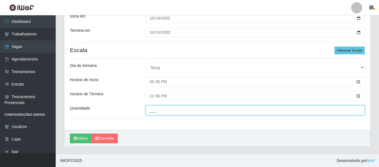
click at [185, 112] on input "___" at bounding box center [255, 110] width 219 height 10
type input "1__"
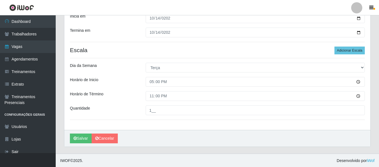
click at [114, 89] on div "Loja Restaurante A Paraibana - Mangabeira Função [Selecione...] ASG ASG + ASG +…" at bounding box center [217, 46] width 306 height 165
click at [116, 66] on div "Dia da Semana" at bounding box center [104, 68] width 76 height 10
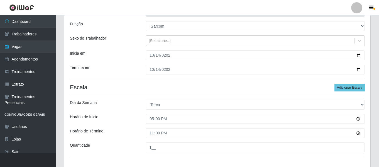
scroll to position [84, 0]
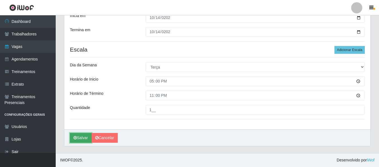
click at [84, 135] on button "Salvar" at bounding box center [81, 138] width 22 height 10
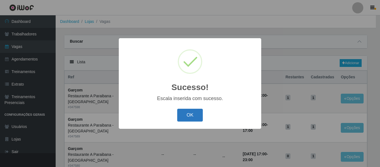
click at [191, 114] on button "OK" at bounding box center [190, 115] width 26 height 13
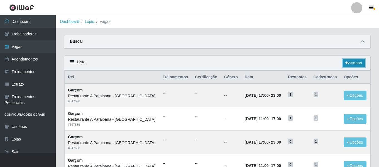
click at [358, 63] on link "Adicionar" at bounding box center [354, 63] width 22 height 8
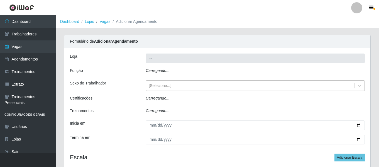
type input "Restaurante A Paraibana - [GEOGRAPHIC_DATA]"
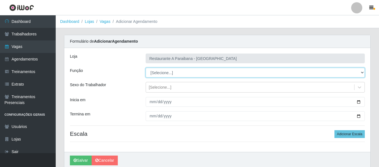
click at [165, 74] on select "[Selecione...] ASG ASG + ASG ++ Auxiliar de Cozinha Auxiliar de Cozinha + Auxil…" at bounding box center [255, 73] width 219 height 10
select select "5"
click at [146, 68] on select "[Selecione...] ASG ASG + ASG ++ Auxiliar de Cozinha Auxiliar de Cozinha + Auxil…" at bounding box center [255, 73] width 219 height 10
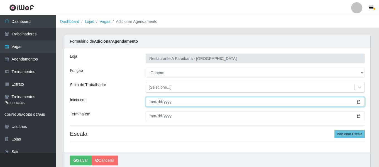
click at [154, 103] on input "Inicia em" at bounding box center [255, 102] width 219 height 10
type input "2025-10-21"
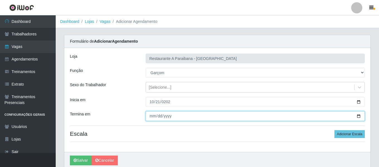
click at [149, 116] on input "Termina em" at bounding box center [255, 116] width 219 height 10
type input "0255-10-21"
type input "2025-10-21"
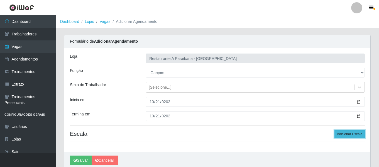
click at [354, 133] on button "Adicionar Escala" at bounding box center [349, 134] width 30 height 8
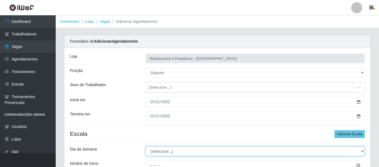
click at [170, 151] on select "[Selecione...] Segunda Terça Quarta Quinta Sexta Sábado Domingo" at bounding box center [255, 151] width 219 height 10
click at [146, 146] on select "[Selecione...] Segunda Terça Quarta Quinta Sexta Sábado Domingo" at bounding box center [255, 151] width 219 height 10
drag, startPoint x: 161, startPoint y: 151, endPoint x: 160, endPoint y: 147, distance: 3.6
click at [161, 151] on select "[Selecione...] Segunda Terça Quarta Quinta Sexta Sábado Domingo" at bounding box center [255, 151] width 219 height 10
select select "2"
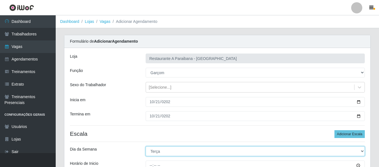
click at [146, 146] on select "[Selecione...] Segunda Terça Quarta Quinta Sexta Sábado Domingo" at bounding box center [255, 151] width 219 height 10
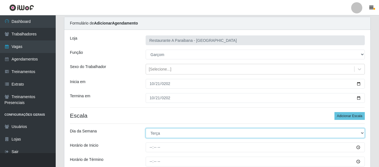
scroll to position [28, 0]
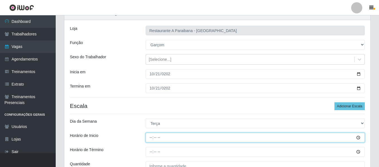
click at [153, 138] on input "Horário de Inicio" at bounding box center [255, 137] width 219 height 10
type input "17:00"
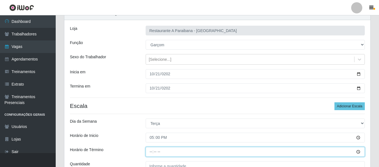
click at [150, 155] on input "Horário de Término" at bounding box center [255, 152] width 219 height 10
type input "23:00"
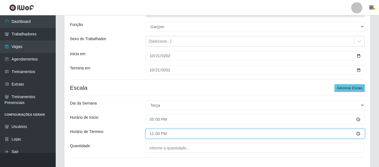
scroll to position [56, 0]
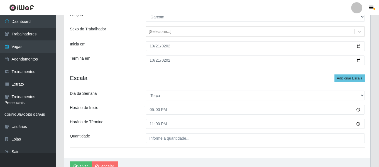
click at [165, 131] on div "Loja Restaurante A Paraibana - Mangabeira Função [Selecione...] ASG ASG + ASG +…" at bounding box center [217, 74] width 306 height 165
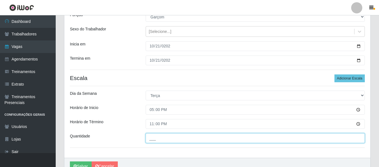
click at [165, 135] on input "___" at bounding box center [255, 138] width 219 height 10
type input "1__"
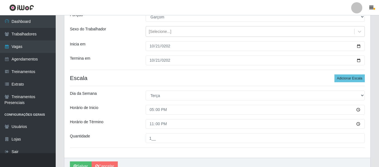
click at [126, 105] on div "Horário de Inicio" at bounding box center [104, 110] width 76 height 10
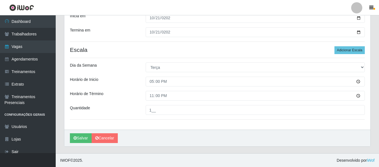
scroll to position [84, 0]
click at [82, 137] on button "Salvar" at bounding box center [81, 138] width 22 height 10
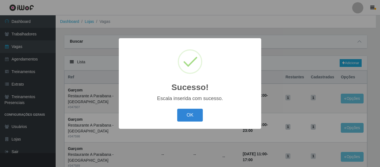
click at [207, 115] on div "OK Cancel" at bounding box center [189, 115] width 131 height 16
click at [196, 115] on button "OK" at bounding box center [190, 115] width 26 height 13
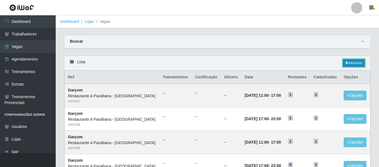
click at [350, 62] on link "Adicionar" at bounding box center [354, 63] width 22 height 8
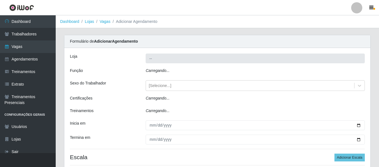
type input "Restaurante A Paraibana - [GEOGRAPHIC_DATA]"
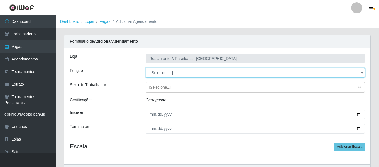
click at [160, 74] on select "[Selecione...] ASG ASG + ASG ++ Auxiliar de Cozinha Auxiliar de Cozinha + Auxil…" at bounding box center [255, 73] width 219 height 10
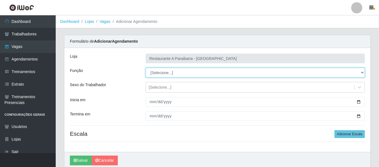
select select "5"
click at [146, 68] on select "[Selecione...] ASG ASG + ASG ++ Auxiliar de Cozinha Auxiliar de Cozinha + Auxil…" at bounding box center [255, 73] width 219 height 10
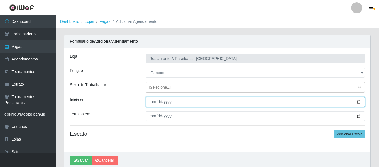
click at [152, 105] on input "Inicia em" at bounding box center [255, 102] width 219 height 10
type input "2005-10-28"
type input "2025-10-28"
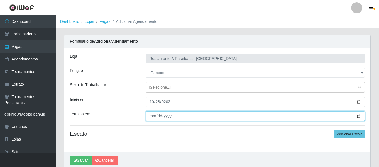
click at [151, 115] on input "Termina em" at bounding box center [255, 116] width 219 height 10
type input "2025-10-28"
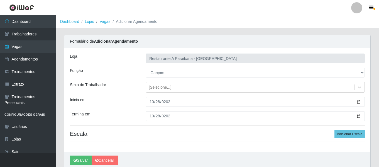
click at [171, 137] on h4 "Escala Adicionar Escala" at bounding box center [217, 133] width 295 height 7
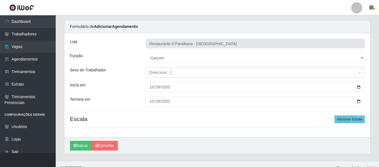
scroll to position [23, 0]
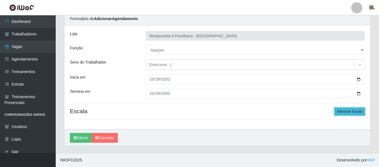
click at [337, 112] on button "Adicionar Escala" at bounding box center [349, 111] width 30 height 8
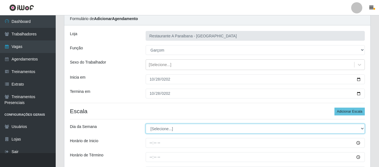
drag, startPoint x: 154, startPoint y: 126, endPoint x: 155, endPoint y: 124, distance: 2.9
click at [154, 126] on select "[Selecione...] Segunda Terça Quarta Quinta Sexta Sábado Domingo" at bounding box center [255, 129] width 219 height 10
select select "2"
click at [146, 124] on select "[Selecione...] Segunda Terça Quarta Quinta Sexta Sábado Domingo" at bounding box center [255, 129] width 219 height 10
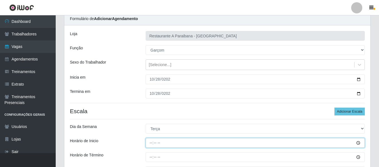
click at [150, 144] on input "Horário de Inicio" at bounding box center [255, 143] width 219 height 10
type input "17:00"
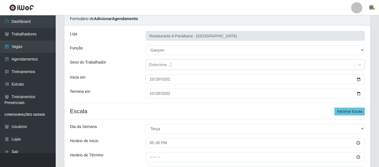
click at [145, 160] on div at bounding box center [254, 157] width 227 height 10
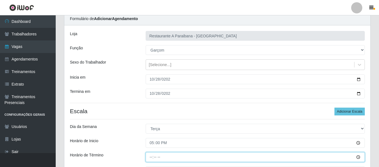
click at [153, 157] on input "Horário de Término" at bounding box center [255, 157] width 219 height 10
type input "23:00"
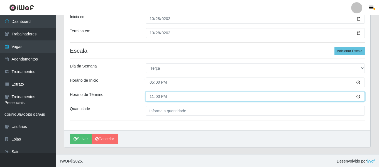
scroll to position [84, 0]
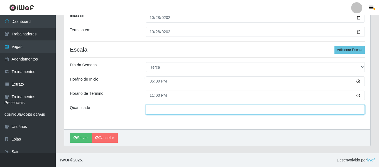
click at [173, 109] on input "___" at bounding box center [255, 110] width 219 height 10
type input "1__"
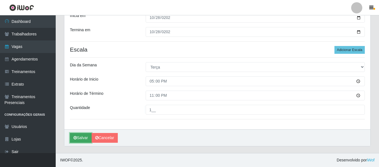
click at [84, 139] on button "Salvar" at bounding box center [81, 138] width 22 height 10
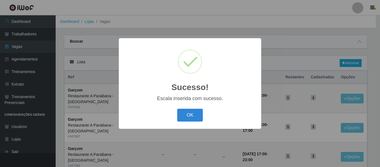
click at [192, 108] on div "OK Cancel" at bounding box center [189, 115] width 131 height 16
click at [187, 117] on button "OK" at bounding box center [190, 115] width 26 height 13
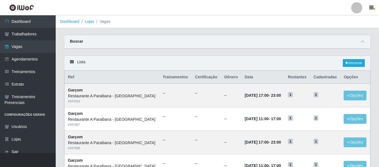
drag, startPoint x: 354, startPoint y: 4, endPoint x: 354, endPoint y: 13, distance: 8.4
click at [354, 4] on div at bounding box center [356, 7] width 11 height 11
click at [354, 40] on button "Sair" at bounding box center [346, 43] width 50 height 11
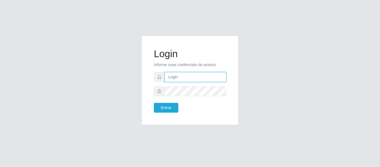
type input "camilaparaibana@iwof"
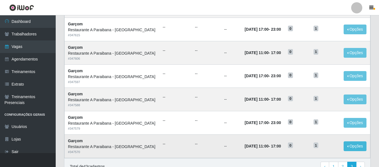
scroll to position [258, 0]
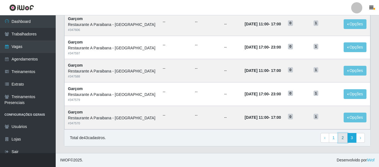
click at [341, 136] on link "2" at bounding box center [342, 138] width 9 height 10
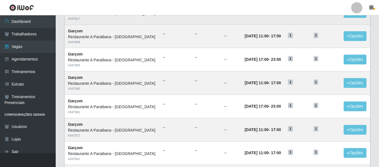
scroll to position [166, 0]
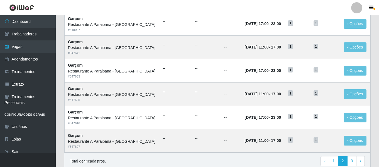
scroll to position [305, 0]
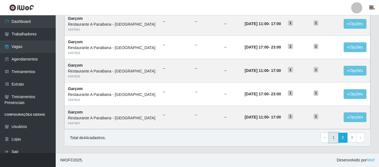
click at [332, 139] on link "1" at bounding box center [333, 137] width 9 height 10
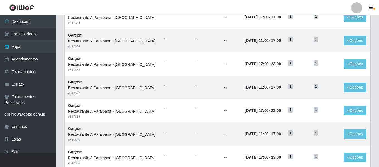
scroll to position [305, 0]
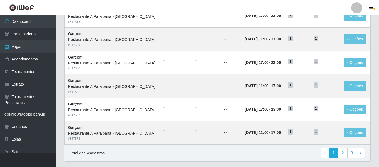
scroll to position [305, 0]
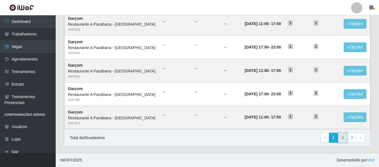
click at [339, 137] on link "2" at bounding box center [342, 137] width 9 height 10
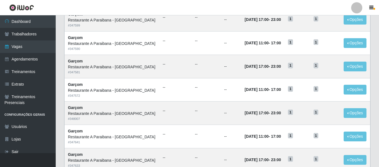
scroll to position [305, 0]
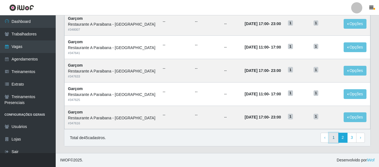
click at [333, 135] on link "1" at bounding box center [333, 137] width 9 height 10
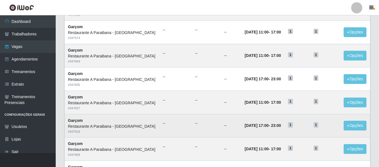
scroll to position [166, 0]
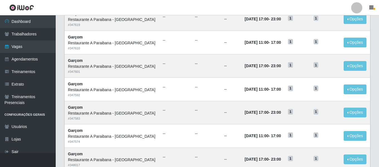
scroll to position [27, 0]
